Goal: Download file/media

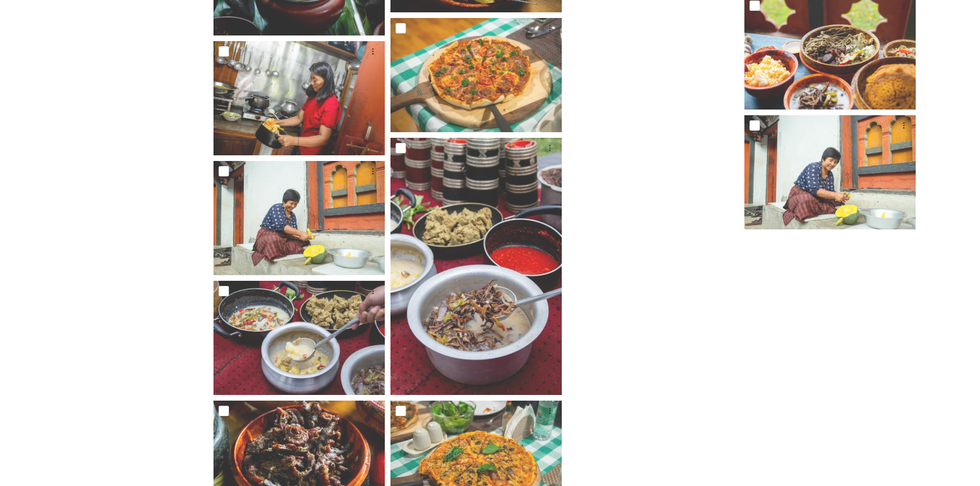
scroll to position [2118, 0]
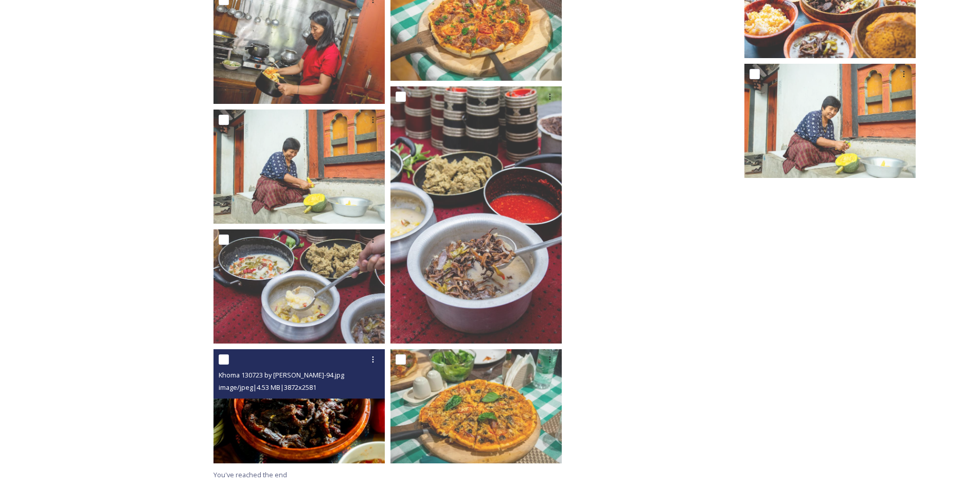
click at [303, 431] on img at bounding box center [298, 406] width 171 height 114
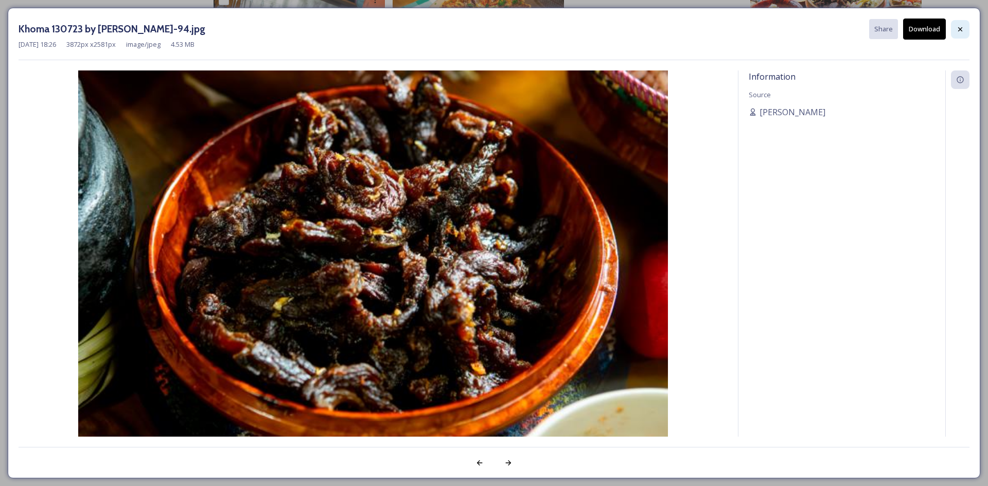
click at [952, 24] on div at bounding box center [960, 29] width 19 height 19
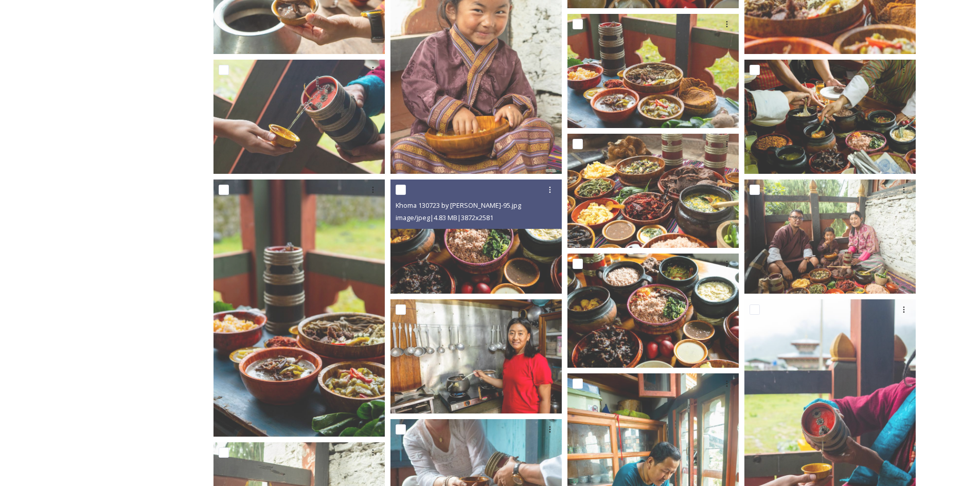
scroll to position [729, 0]
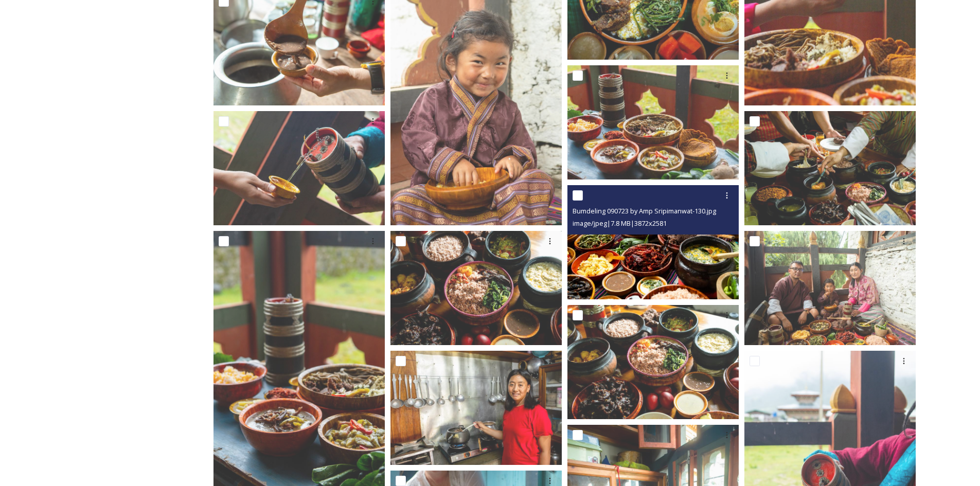
click at [664, 263] on img at bounding box center [652, 242] width 171 height 114
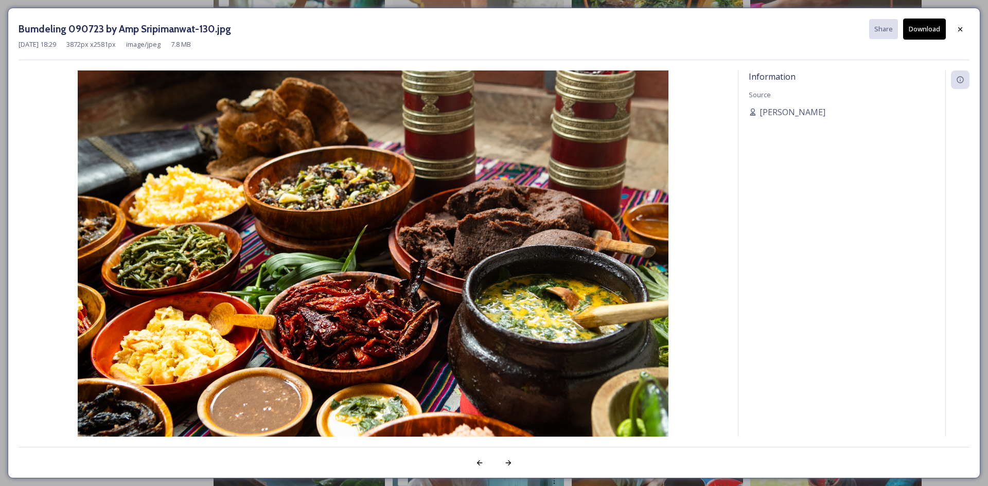
click at [953, 26] on div at bounding box center [960, 29] width 19 height 19
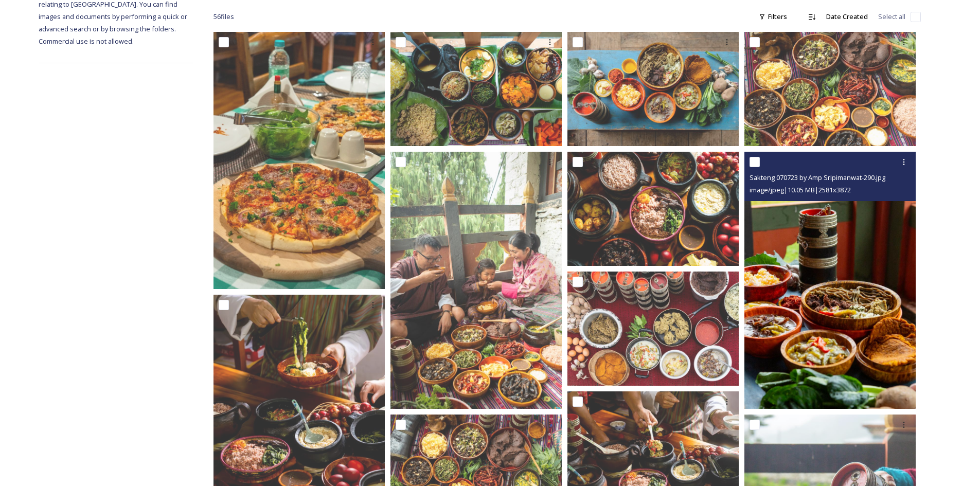
scroll to position [214, 0]
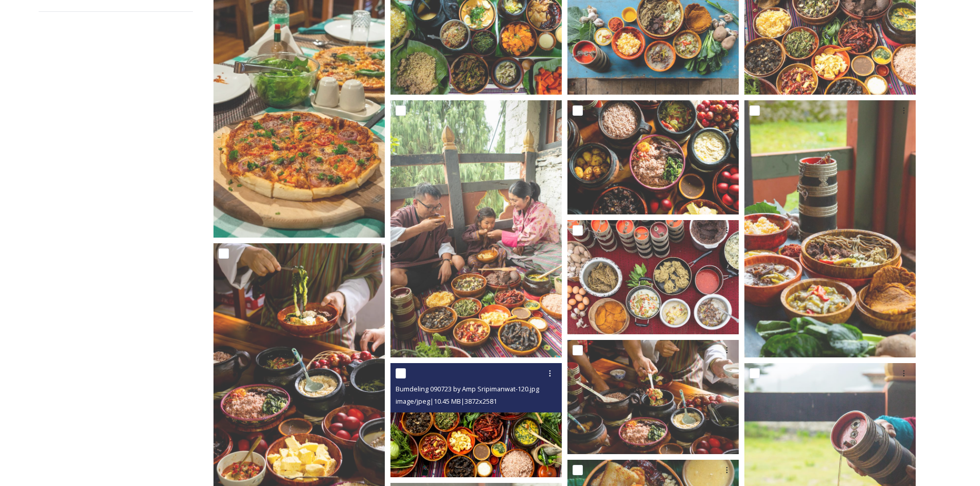
click at [503, 432] on img at bounding box center [475, 420] width 171 height 114
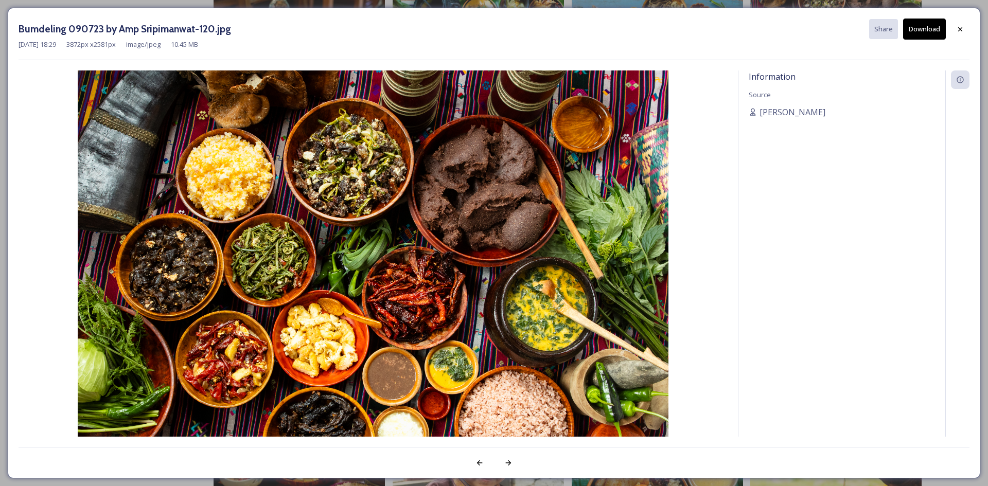
click at [932, 31] on button "Download" at bounding box center [924, 29] width 43 height 21
click at [963, 33] on div at bounding box center [960, 29] width 19 height 19
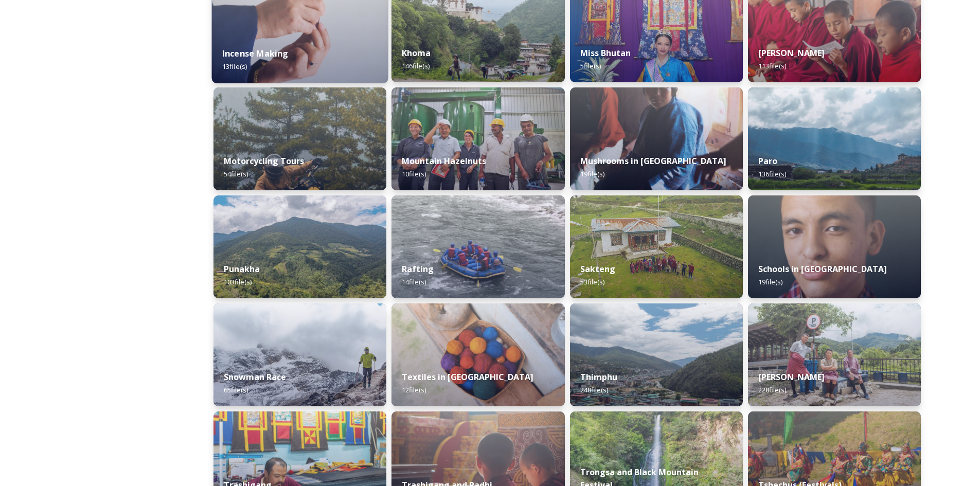
scroll to position [669, 0]
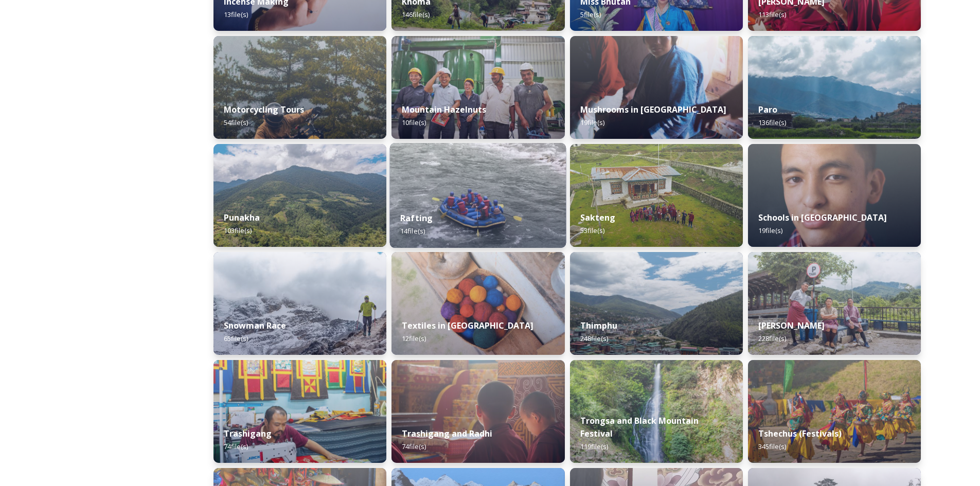
click at [475, 191] on img at bounding box center [478, 195] width 176 height 105
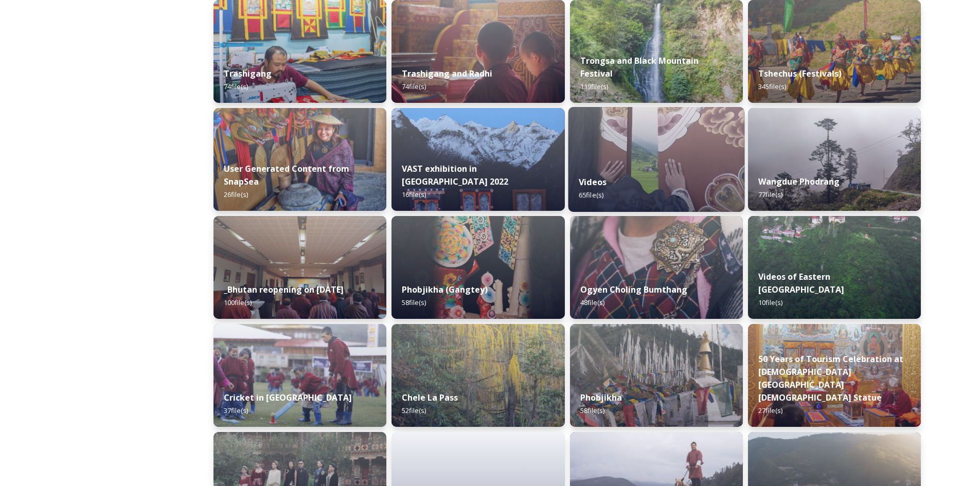
scroll to position [1080, 0]
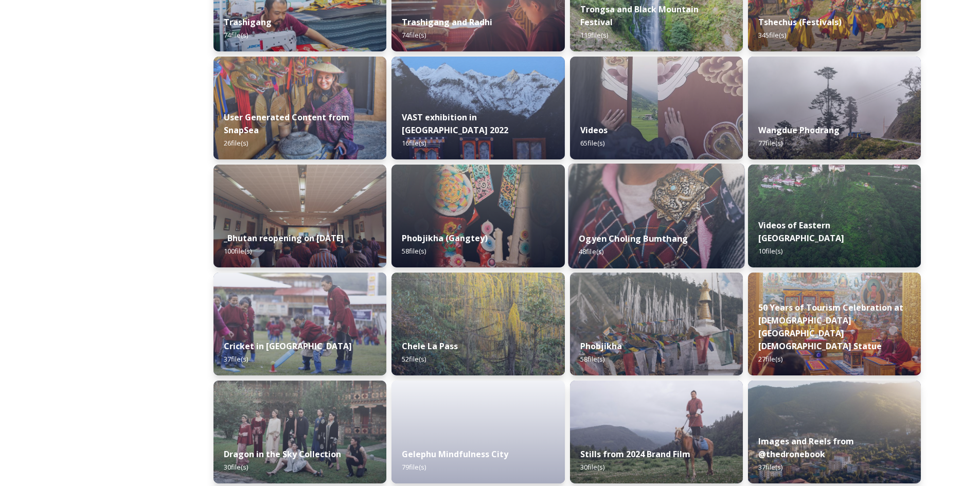
click at [643, 243] on strong "Ogyen Choling Bumthang" at bounding box center [633, 238] width 109 height 11
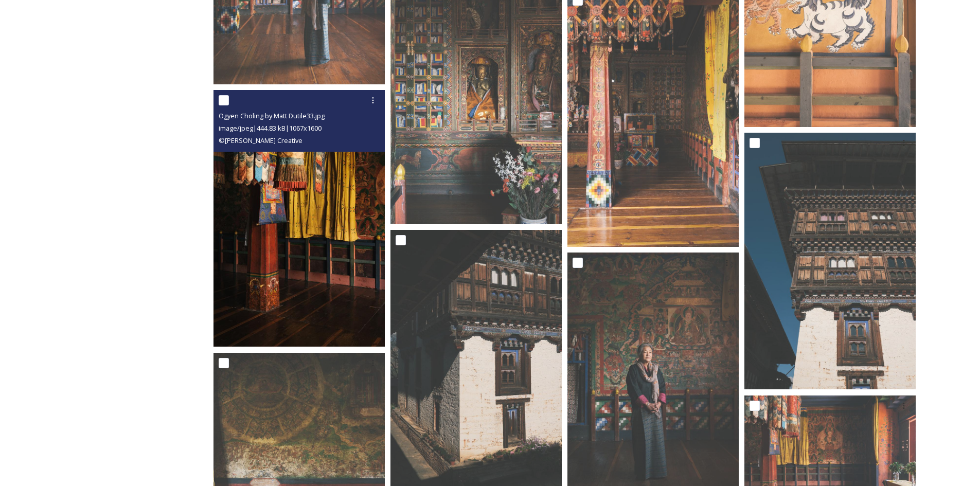
scroll to position [2270, 0]
